Goal: Task Accomplishment & Management: Complete application form

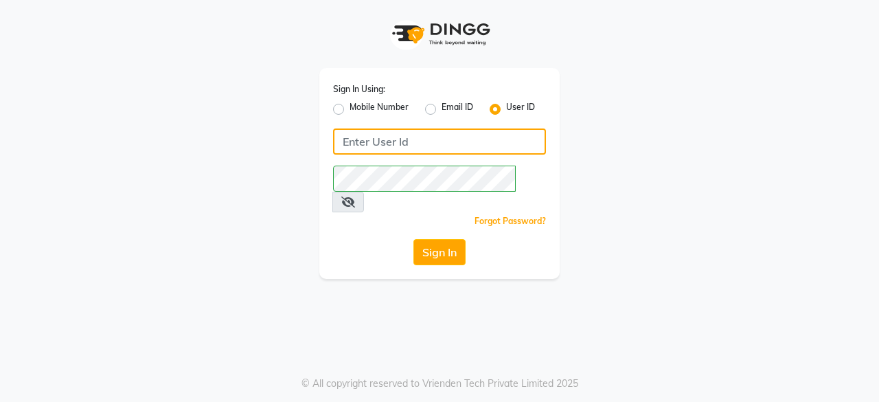
click at [367, 136] on input "Username" at bounding box center [439, 141] width 213 height 26
type input "kapil123"
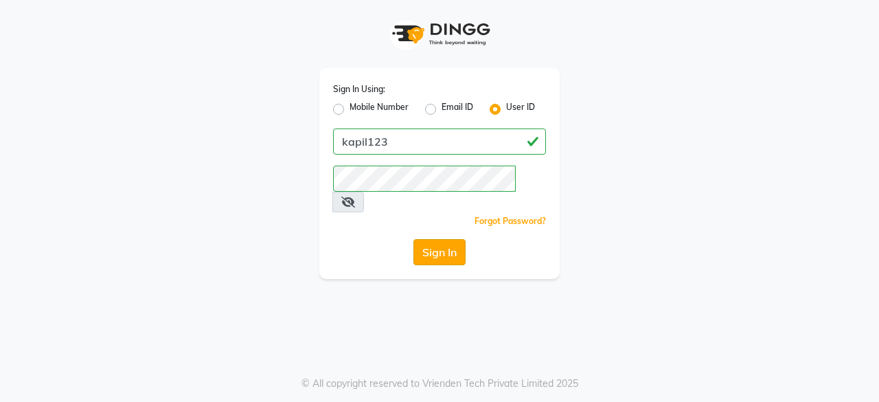
click at [460, 239] on button "Sign In" at bounding box center [439, 252] width 52 height 26
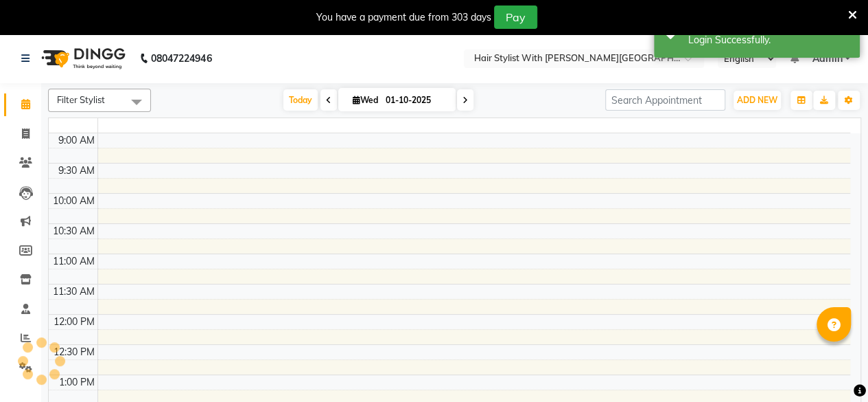
select select "en"
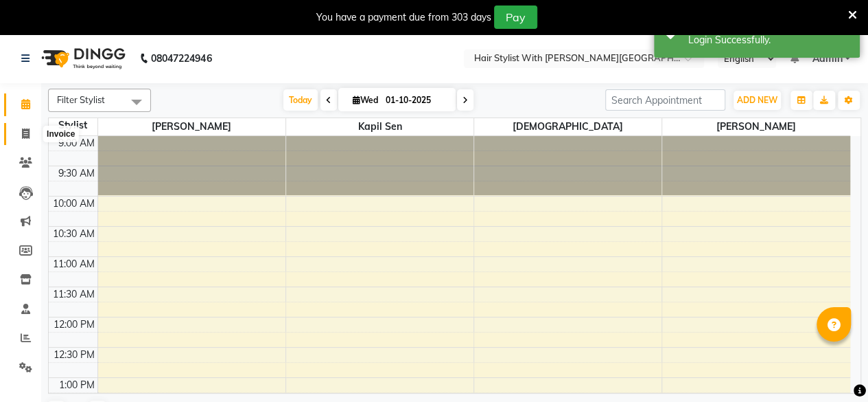
click at [32, 137] on span at bounding box center [26, 134] width 24 height 16
select select "service"
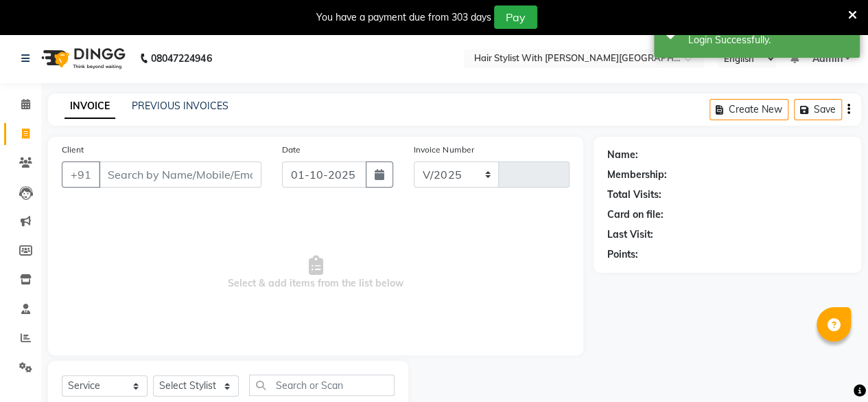
click at [139, 172] on input "Client" at bounding box center [180, 174] width 163 height 26
select select "7319"
type input "1098"
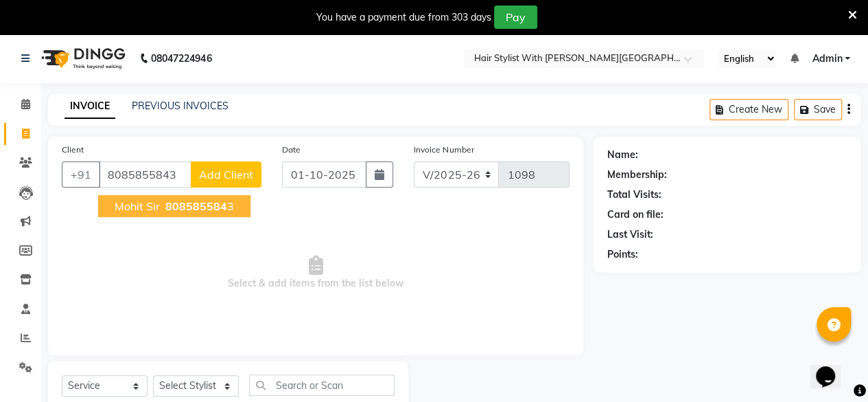
type input "8085855843"
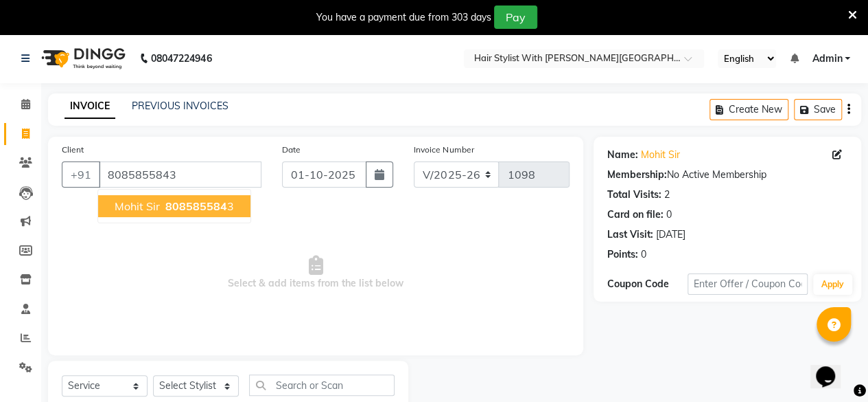
click at [144, 206] on span "Mohit sir" at bounding box center [137, 206] width 45 height 14
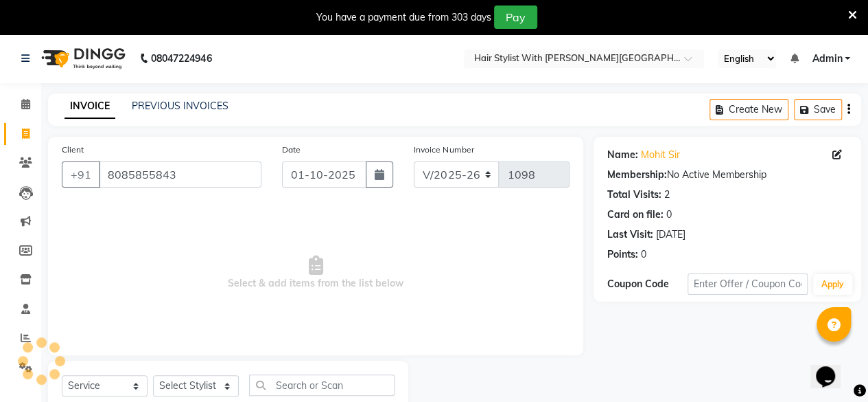
scroll to position [44, 0]
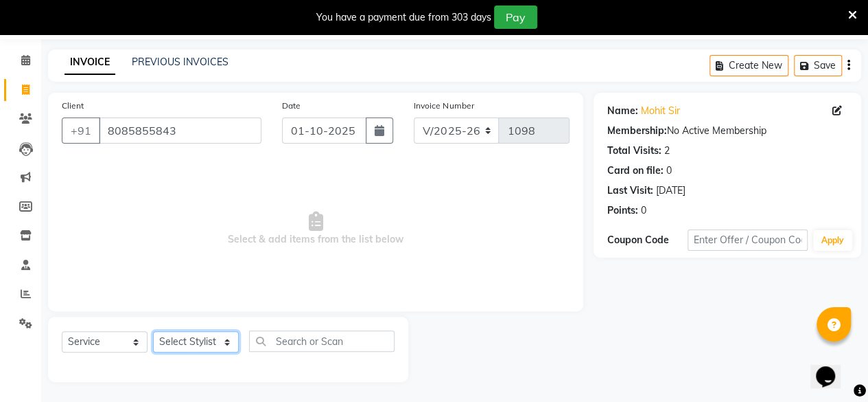
click at [194, 345] on select "Select Stylist [PERSON_NAME] [PERSON_NAME] [PERSON_NAME]" at bounding box center [196, 341] width 86 height 21
select select "77755"
click at [153, 331] on select "Select Stylist [PERSON_NAME] [PERSON_NAME] [PERSON_NAME]" at bounding box center [196, 341] width 86 height 21
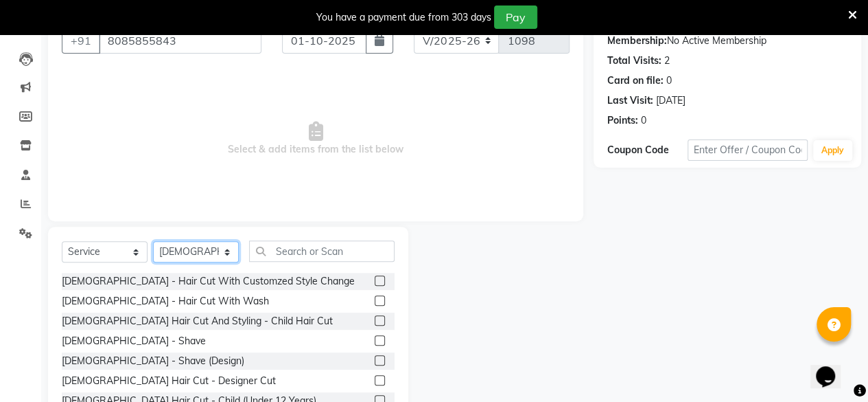
scroll to position [181, 0]
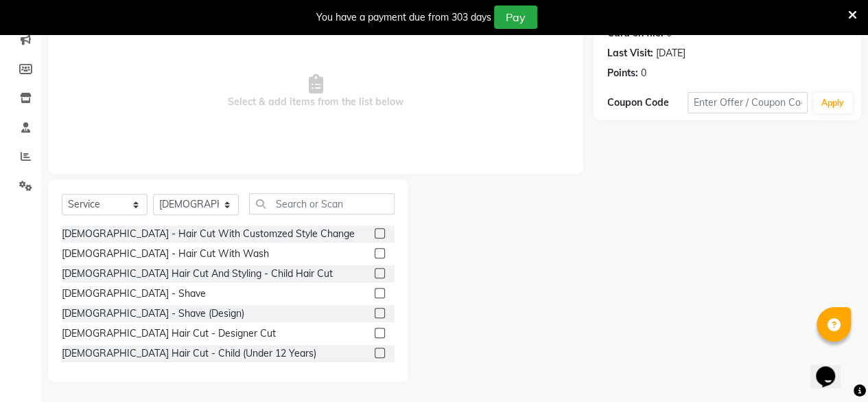
click at [375, 246] on div at bounding box center [385, 253] width 20 height 17
click at [375, 253] on label at bounding box center [380, 253] width 10 height 10
click at [375, 253] on input "checkbox" at bounding box center [379, 253] width 9 height 9
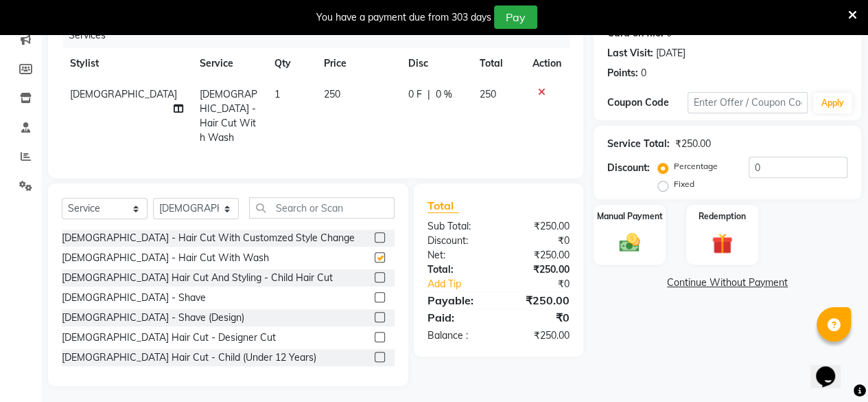
checkbox input "false"
click at [375, 293] on label at bounding box center [380, 297] width 10 height 10
click at [375, 293] on input "checkbox" at bounding box center [379, 297] width 9 height 9
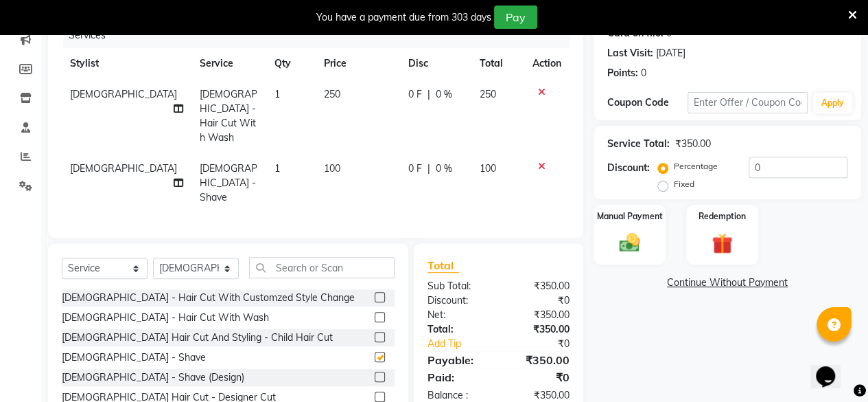
checkbox input "false"
click at [324, 257] on input "text" at bounding box center [322, 267] width 146 height 21
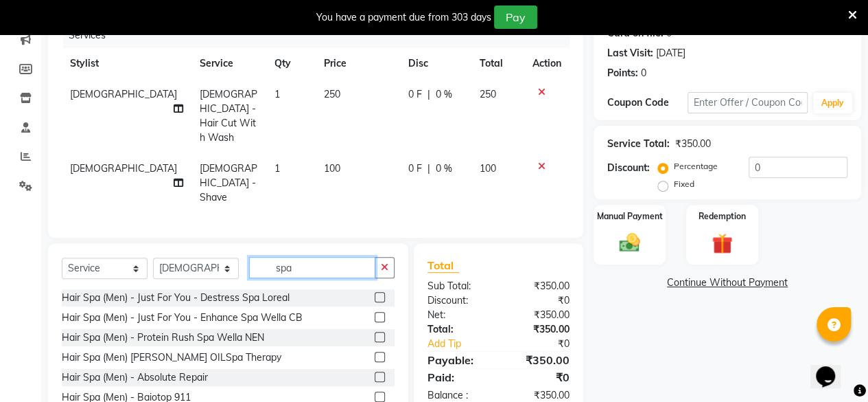
type input "spa"
click at [375, 292] on label at bounding box center [380, 297] width 10 height 10
click at [375, 293] on input "checkbox" at bounding box center [379, 297] width 9 height 9
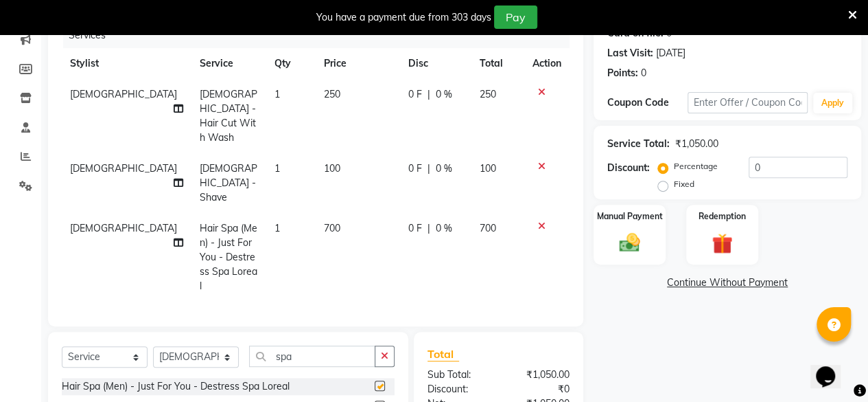
checkbox input "false"
click at [375, 400] on label at bounding box center [380, 405] width 10 height 10
click at [375, 401] on input "checkbox" at bounding box center [379, 406] width 9 height 9
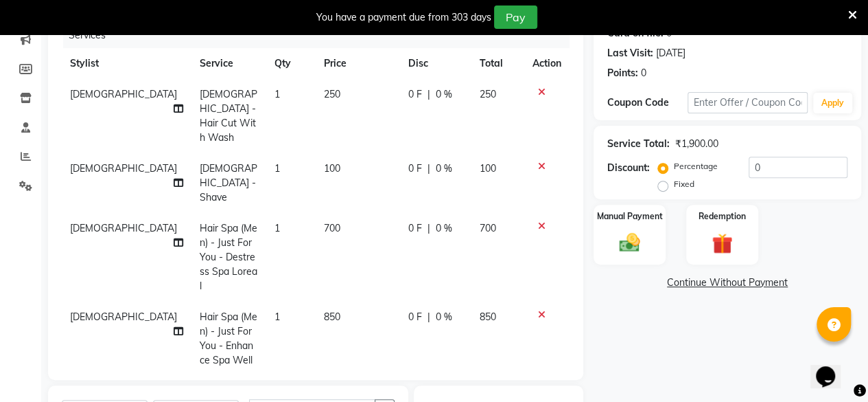
checkbox input "false"
click at [544, 221] on icon at bounding box center [542, 226] width 8 height 10
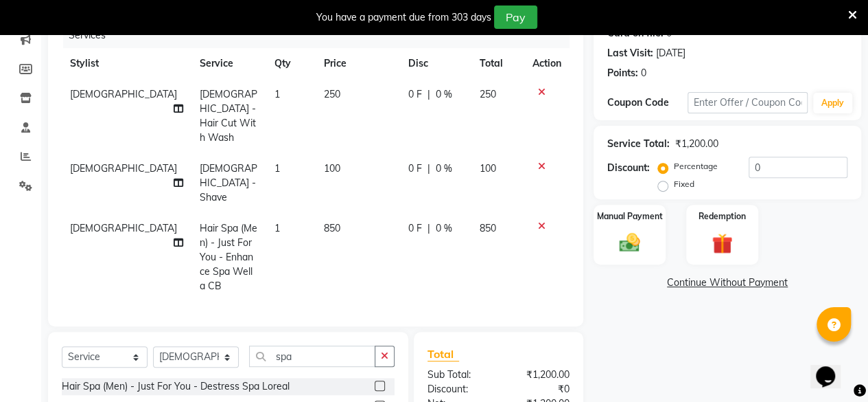
click at [539, 221] on icon at bounding box center [542, 226] width 8 height 10
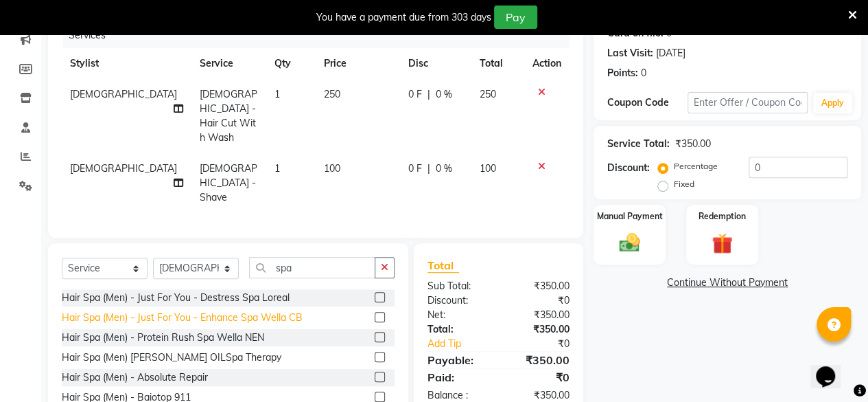
scroll to position [69, 0]
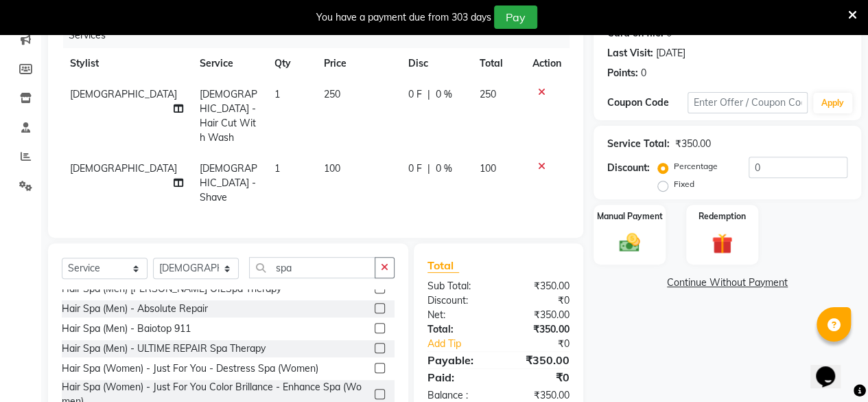
click at [375, 362] on label at bounding box center [380, 367] width 10 height 10
click at [375, 364] on input "checkbox" at bounding box center [379, 368] width 9 height 9
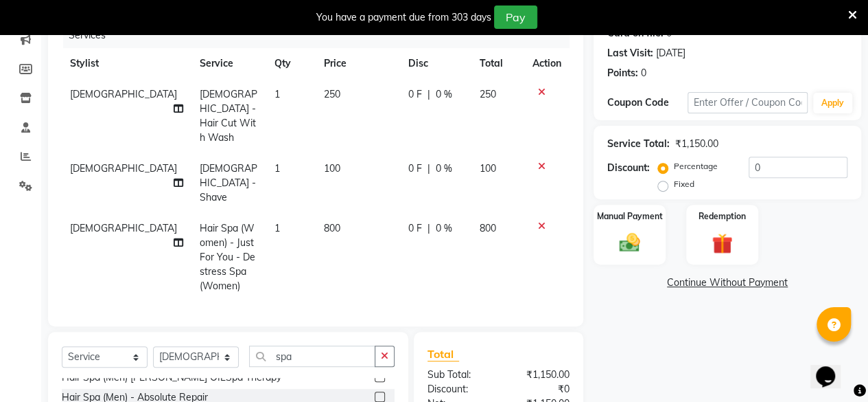
checkbox input "false"
click at [647, 211] on label "Manual Payment" at bounding box center [630, 215] width 69 height 13
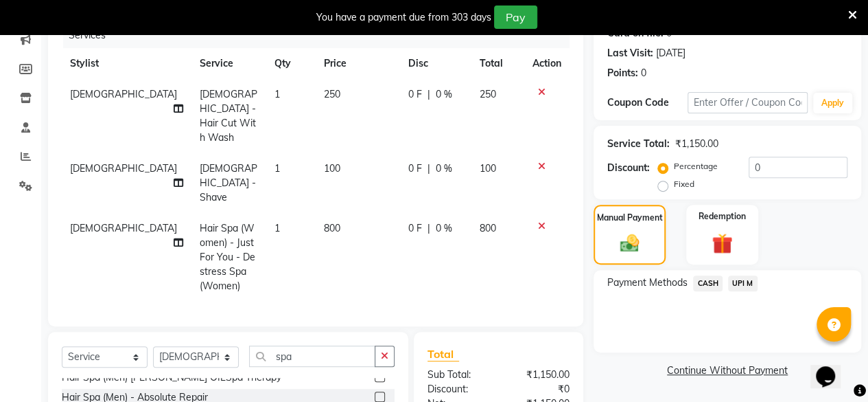
click at [736, 289] on span "UPI M" at bounding box center [743, 283] width 30 height 16
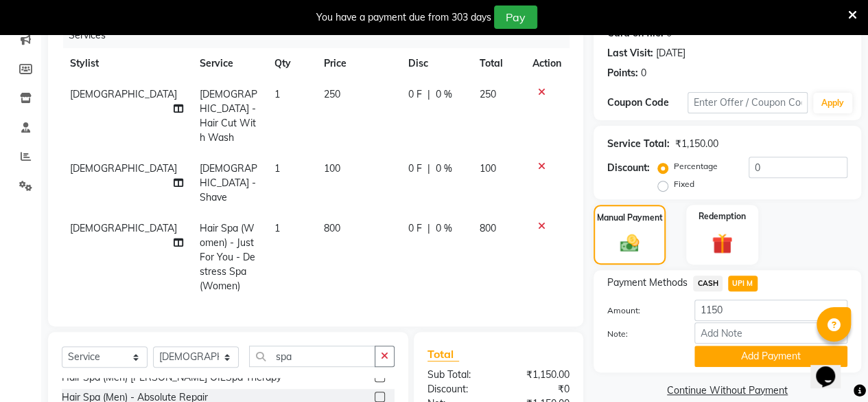
scroll to position [286, 0]
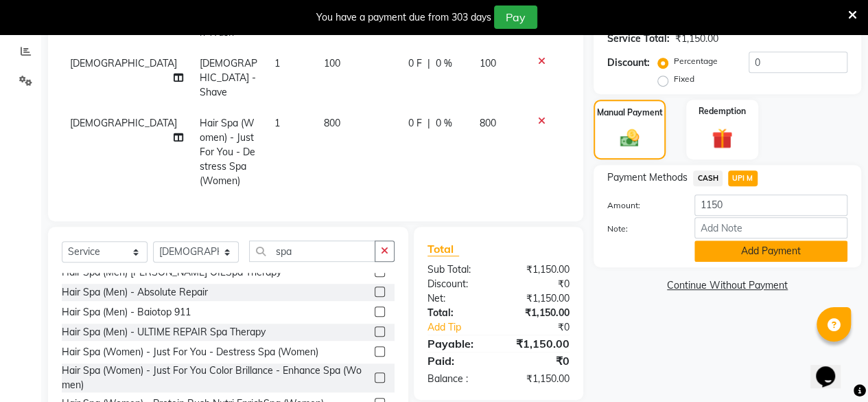
click at [738, 246] on button "Add Payment" at bounding box center [771, 250] width 153 height 21
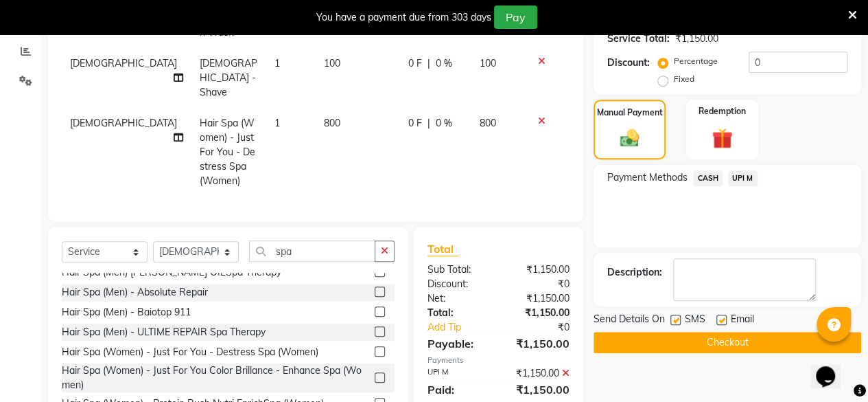
click at [747, 345] on button "Checkout" at bounding box center [728, 342] width 268 height 21
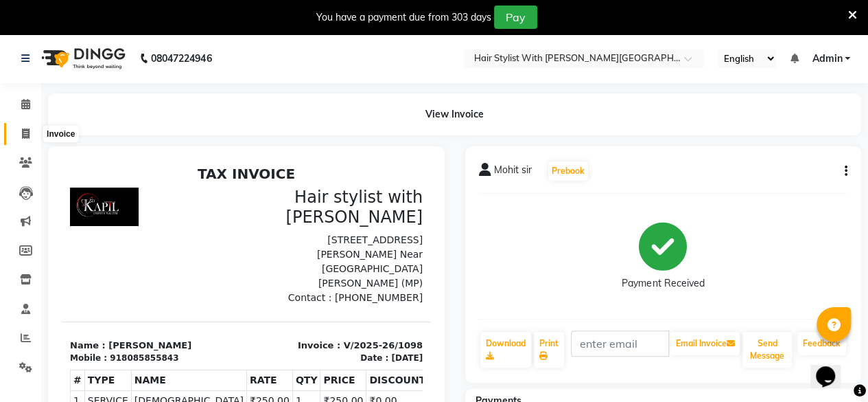
click at [22, 128] on icon at bounding box center [26, 133] width 8 height 10
select select "service"
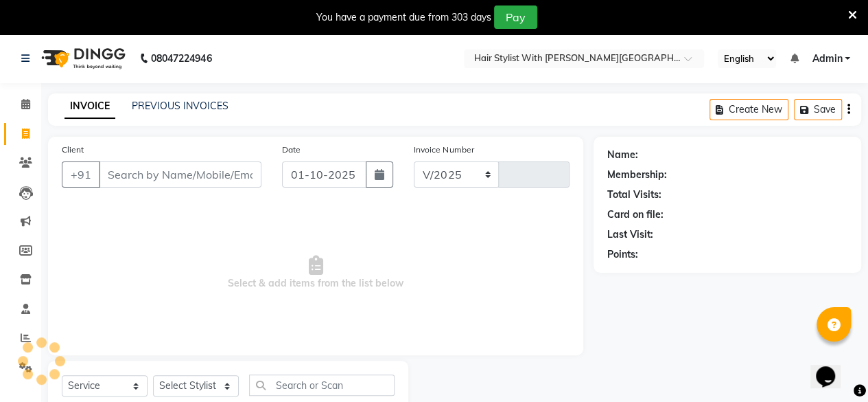
select select "7319"
type input "1099"
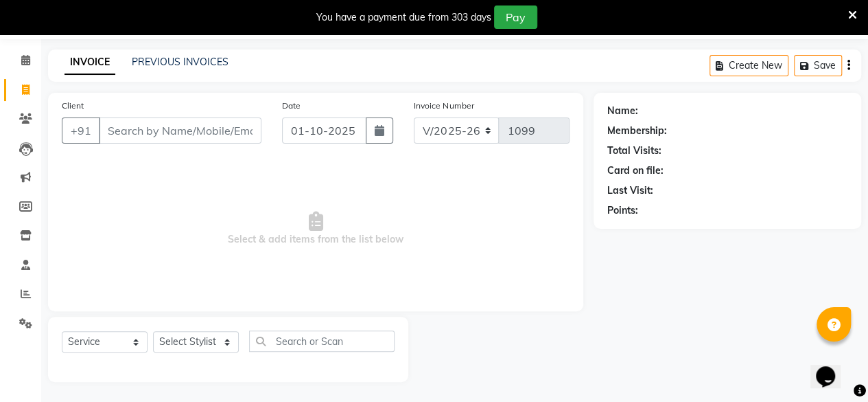
click at [197, 150] on div "Client +91" at bounding box center [161, 126] width 220 height 56
click at [218, 129] on input "Client" at bounding box center [180, 130] width 163 height 26
click at [194, 344] on select "Select Stylist [PERSON_NAME] [PERSON_NAME] [PERSON_NAME]" at bounding box center [196, 341] width 86 height 21
select select "62820"
click at [153, 331] on select "Select Stylist [PERSON_NAME] [PERSON_NAME] [PERSON_NAME]" at bounding box center [196, 341] width 86 height 21
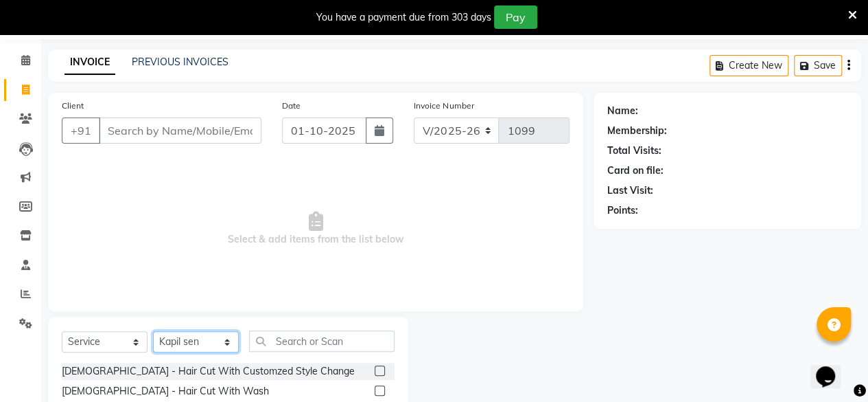
scroll to position [181, 0]
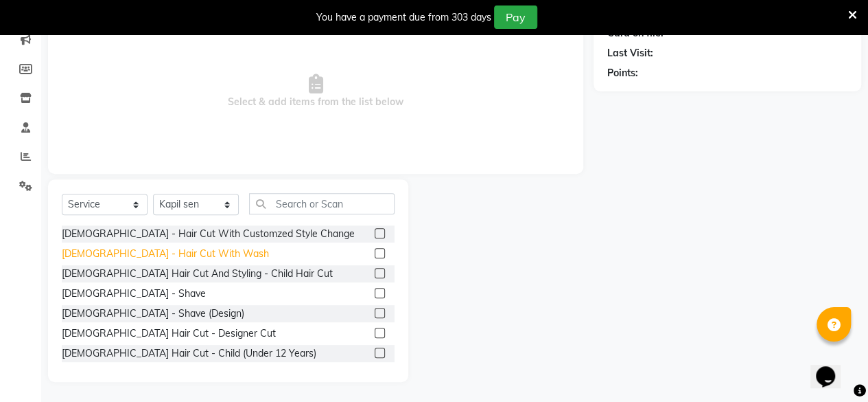
click at [161, 253] on div "[DEMOGRAPHIC_DATA] - Hair Cut With Wash" at bounding box center [165, 253] width 207 height 14
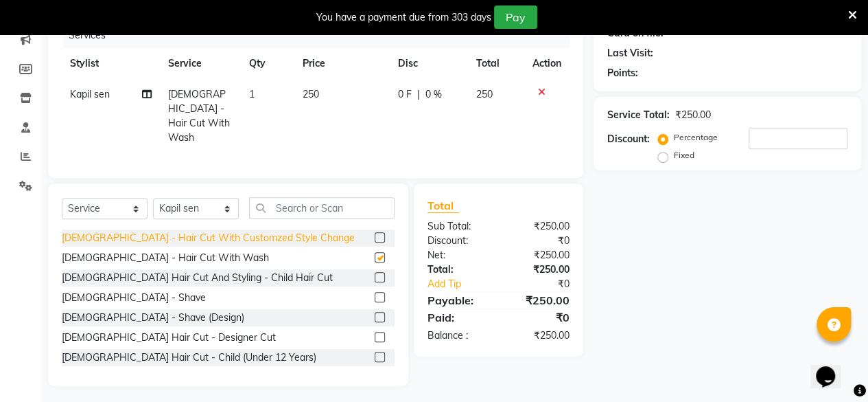
checkbox input "false"
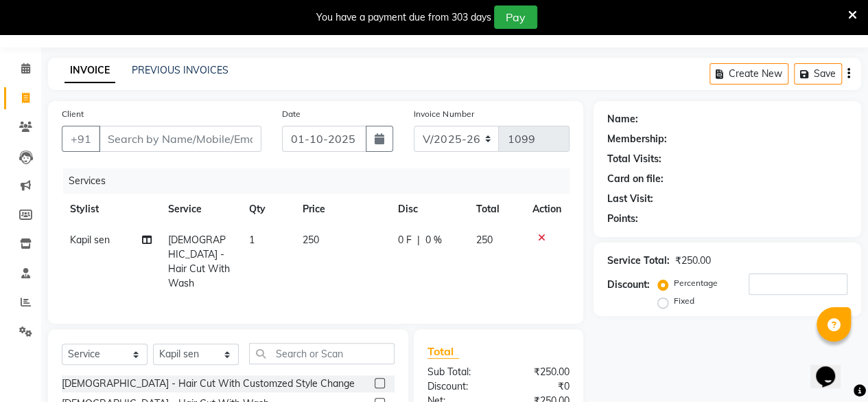
scroll to position [0, 0]
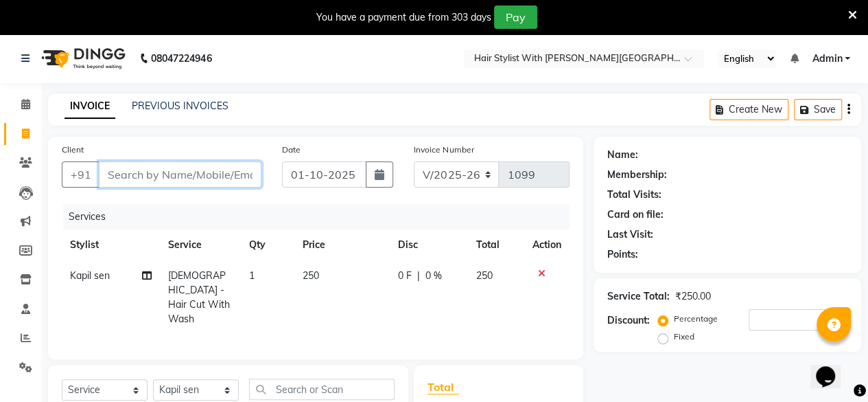
click at [229, 172] on input "Client" at bounding box center [180, 174] width 163 height 26
type input "g"
type input "0"
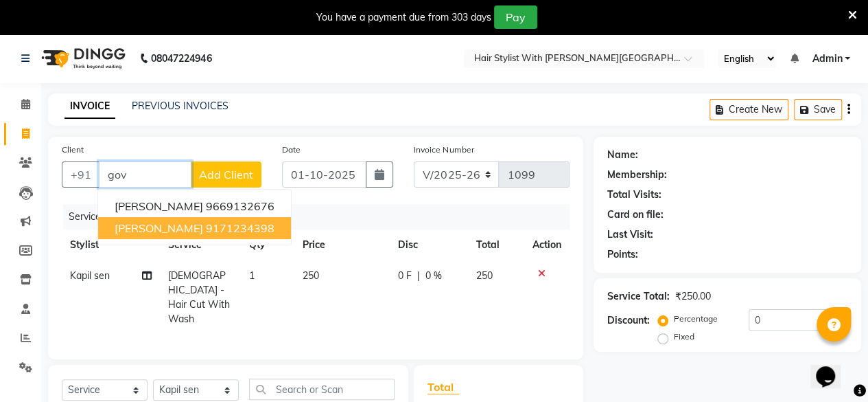
click at [228, 226] on ngb-highlight "9171234398" at bounding box center [240, 228] width 69 height 14
type input "9171234398"
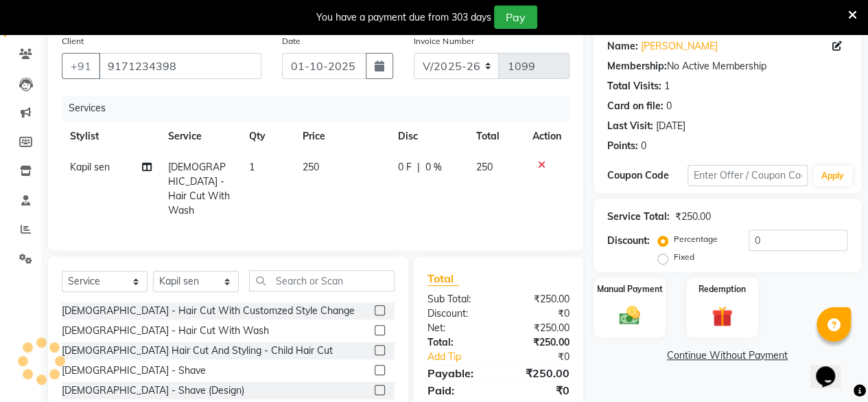
scroll to position [181, 0]
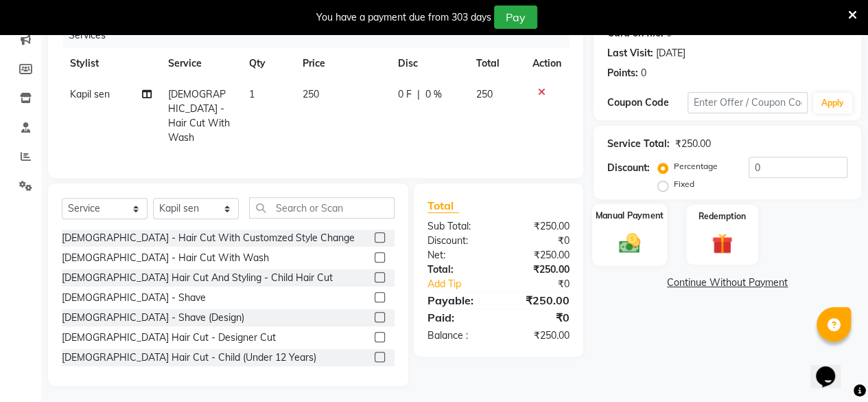
click at [641, 246] on img at bounding box center [629, 242] width 35 height 25
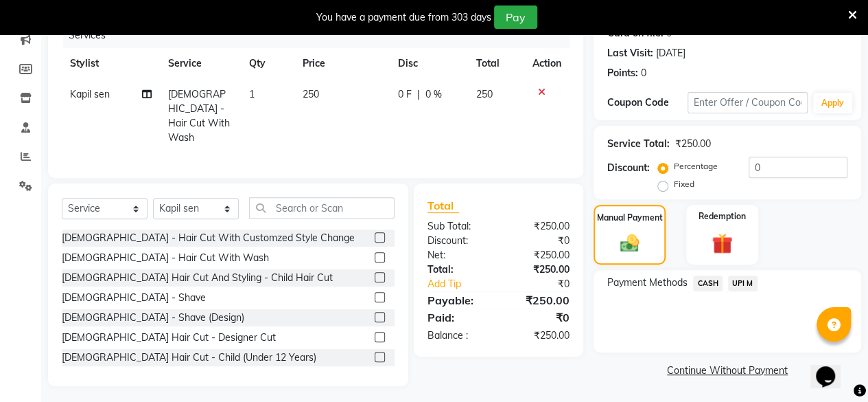
click at [740, 275] on span "UPI M" at bounding box center [743, 283] width 30 height 16
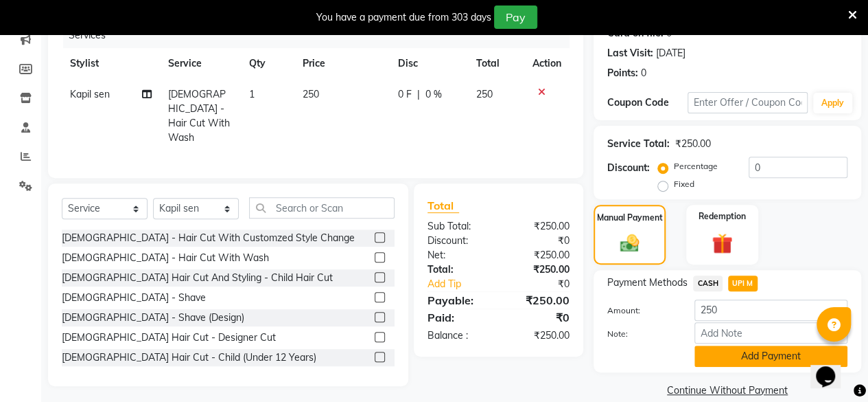
click at [741, 355] on button "Add Payment" at bounding box center [771, 355] width 153 height 21
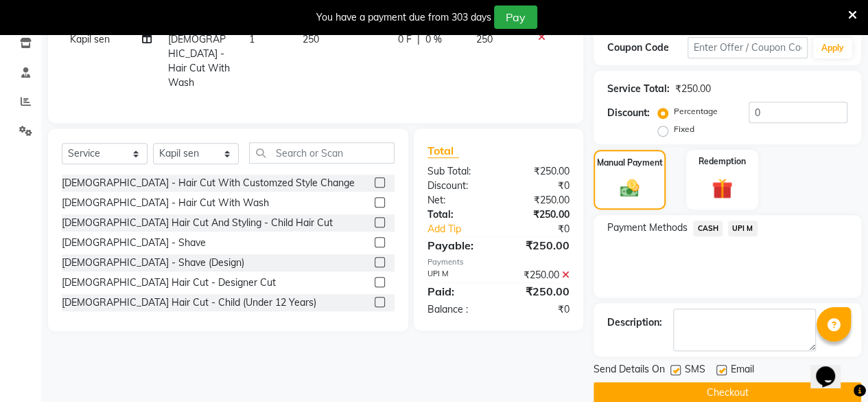
scroll to position [257, 0]
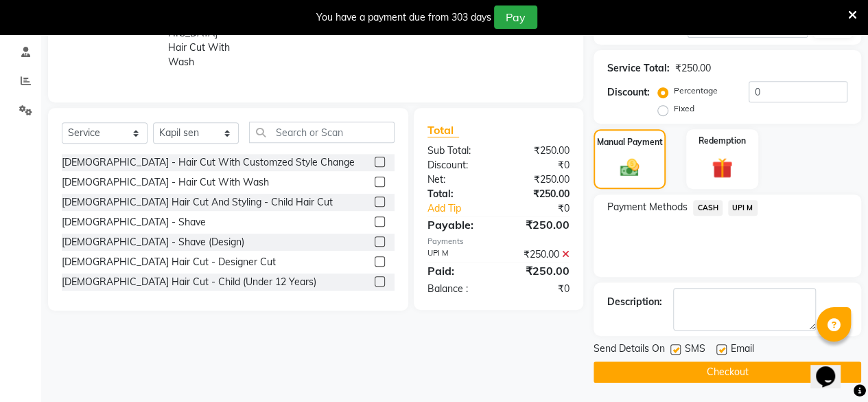
click at [745, 371] on button "Checkout" at bounding box center [728, 371] width 268 height 21
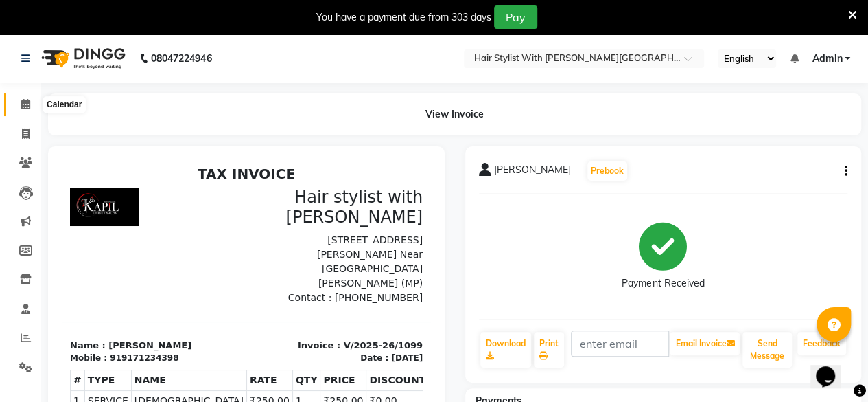
click at [20, 106] on span at bounding box center [26, 105] width 24 height 16
